Goal: Check status: Check status

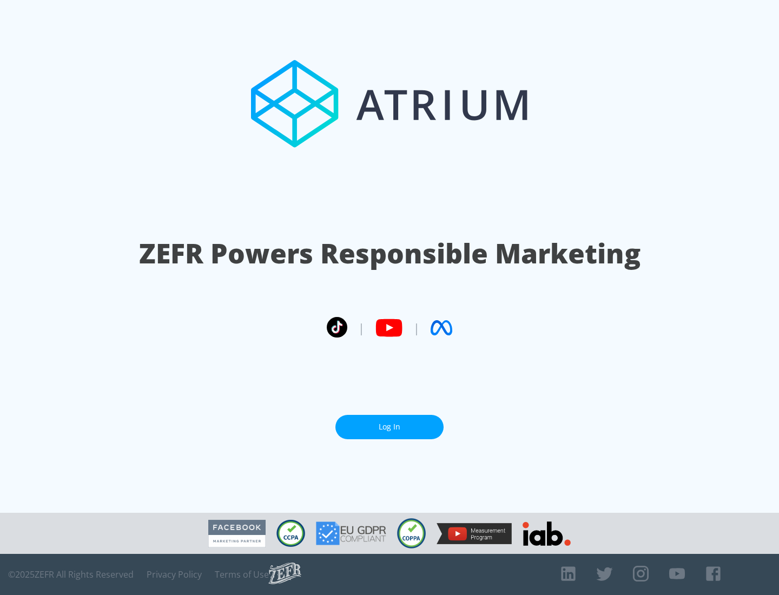
click at [389, 427] on link "Log In" at bounding box center [389, 427] width 108 height 24
